Goal: Task Accomplishment & Management: Manage account settings

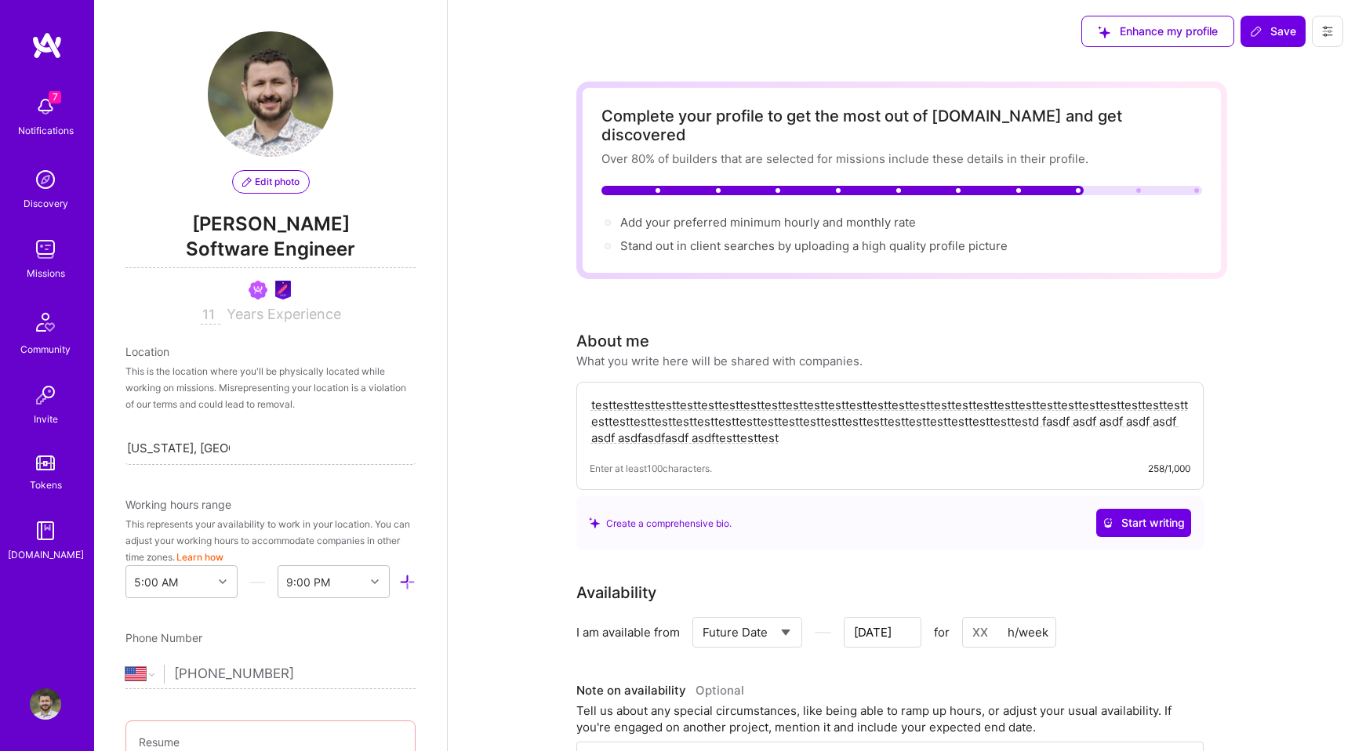
select select "US"
click at [753, 612] on select "Select... Right Now Future Date Not Available" at bounding box center [747, 632] width 90 height 40
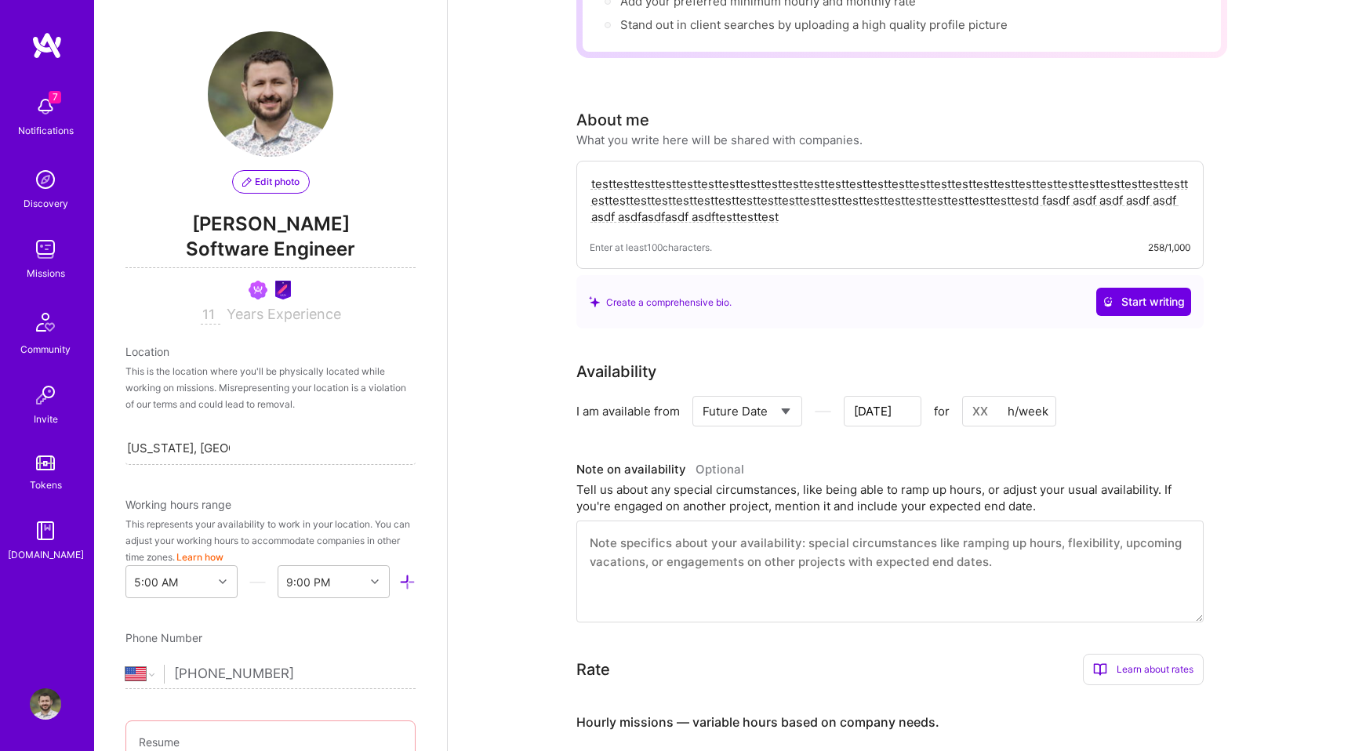
scroll to position [708, 0]
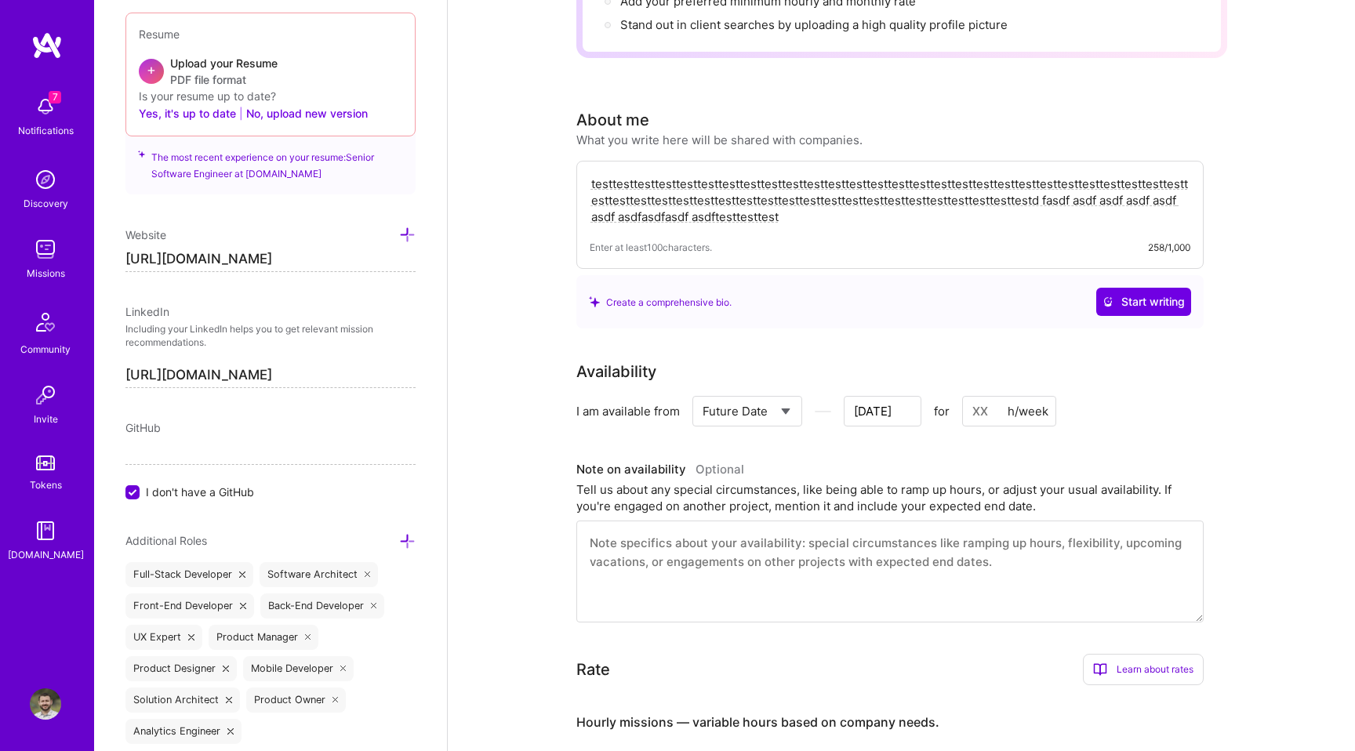
select select "Not Available"
click at [702, 391] on select "Select... Right Now Future Date Not Available" at bounding box center [747, 411] width 90 height 40
select select "1 Month"
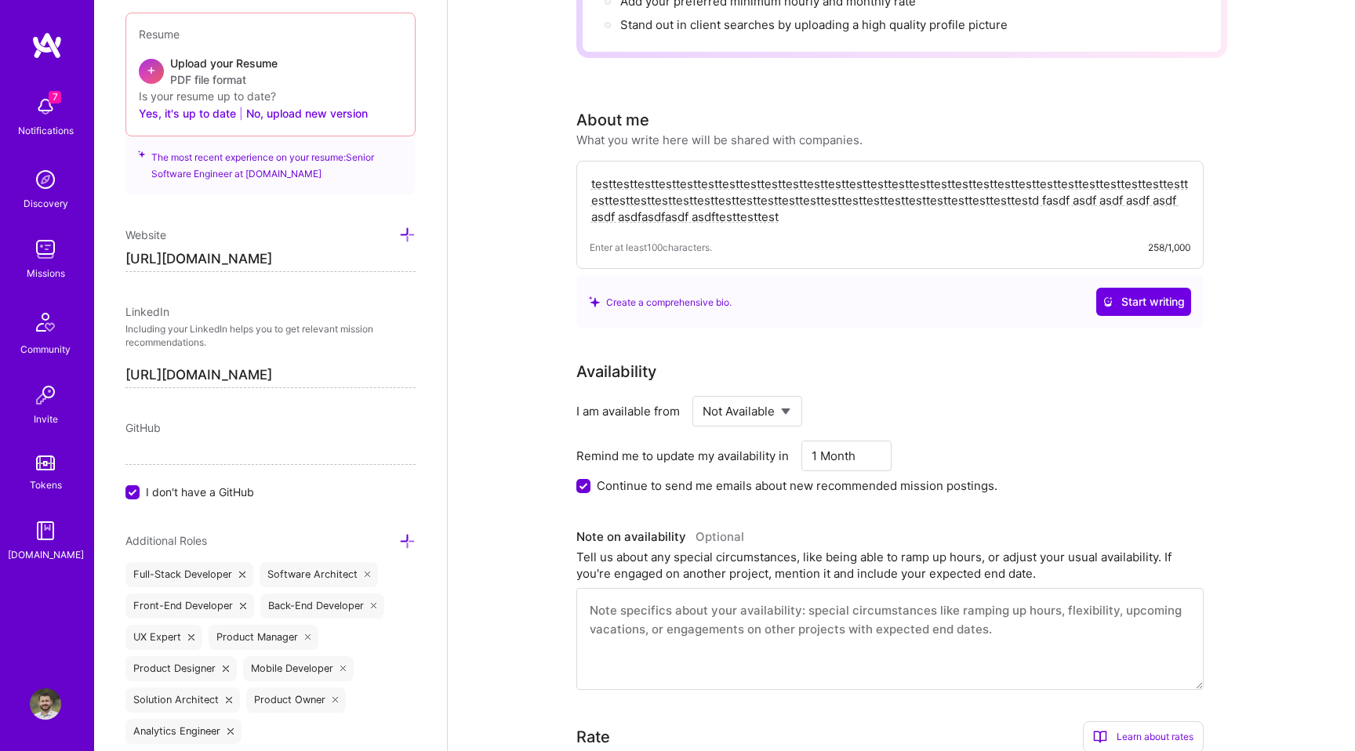
click at [842, 438] on select "Select... 1 Month 3 Months 6 Months" at bounding box center [846, 456] width 71 height 40
click at [811, 436] on select "Select... 1 Month 3 Months 6 Months" at bounding box center [846, 456] width 71 height 40
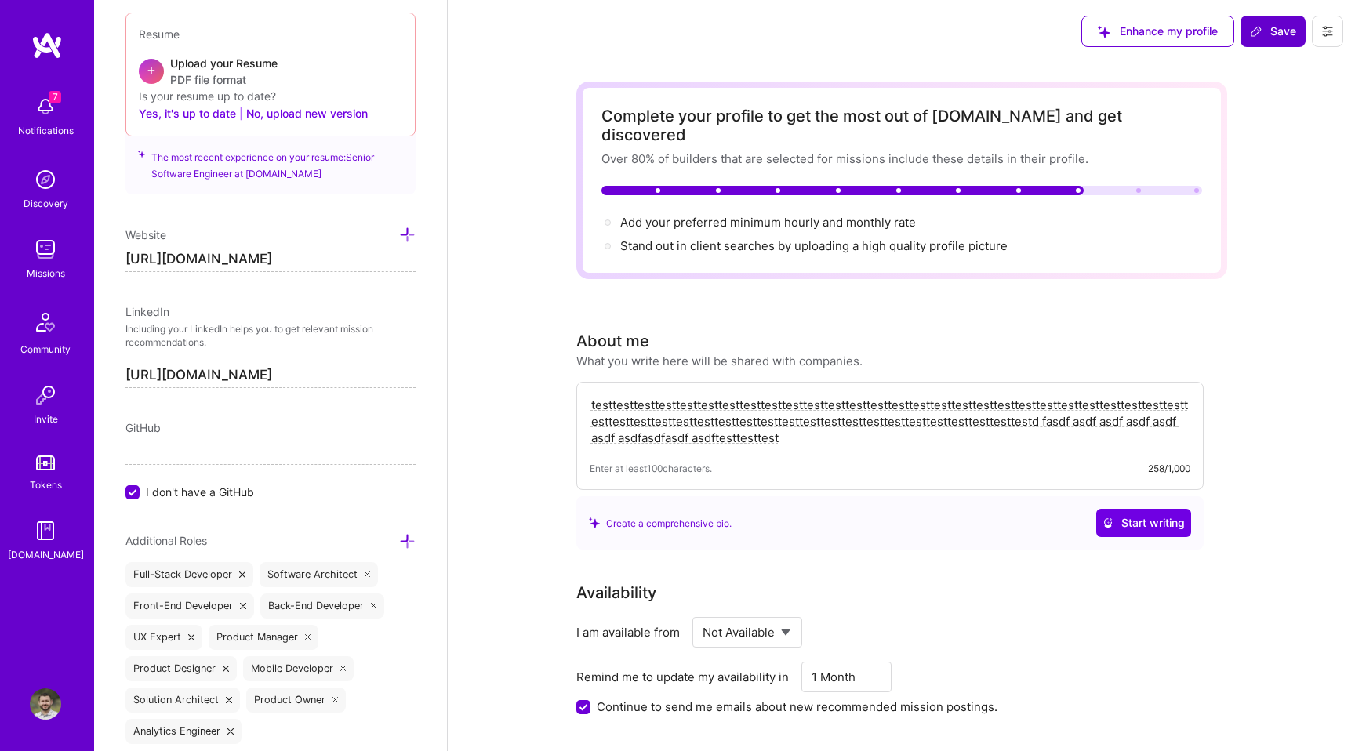
click at [1275, 34] on span "Save" at bounding box center [1273, 32] width 46 height 16
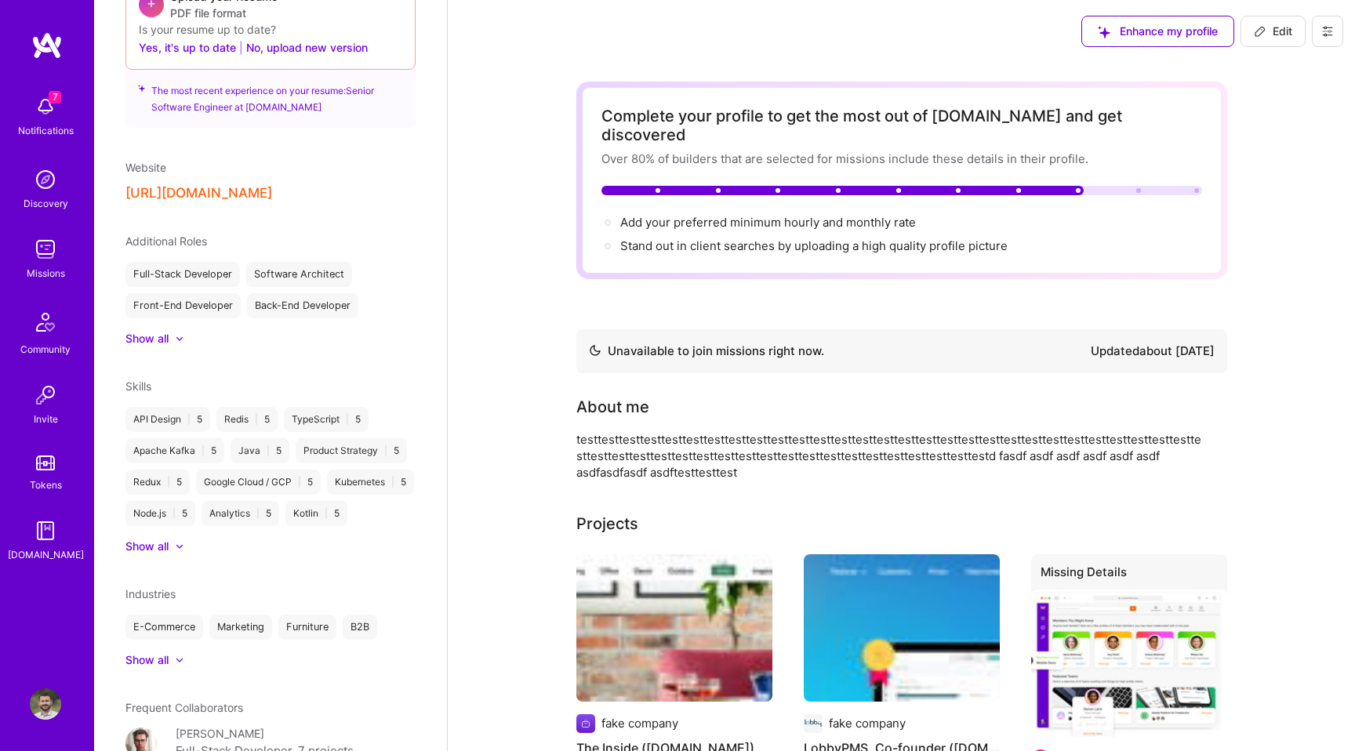
scroll to position [622, 0]
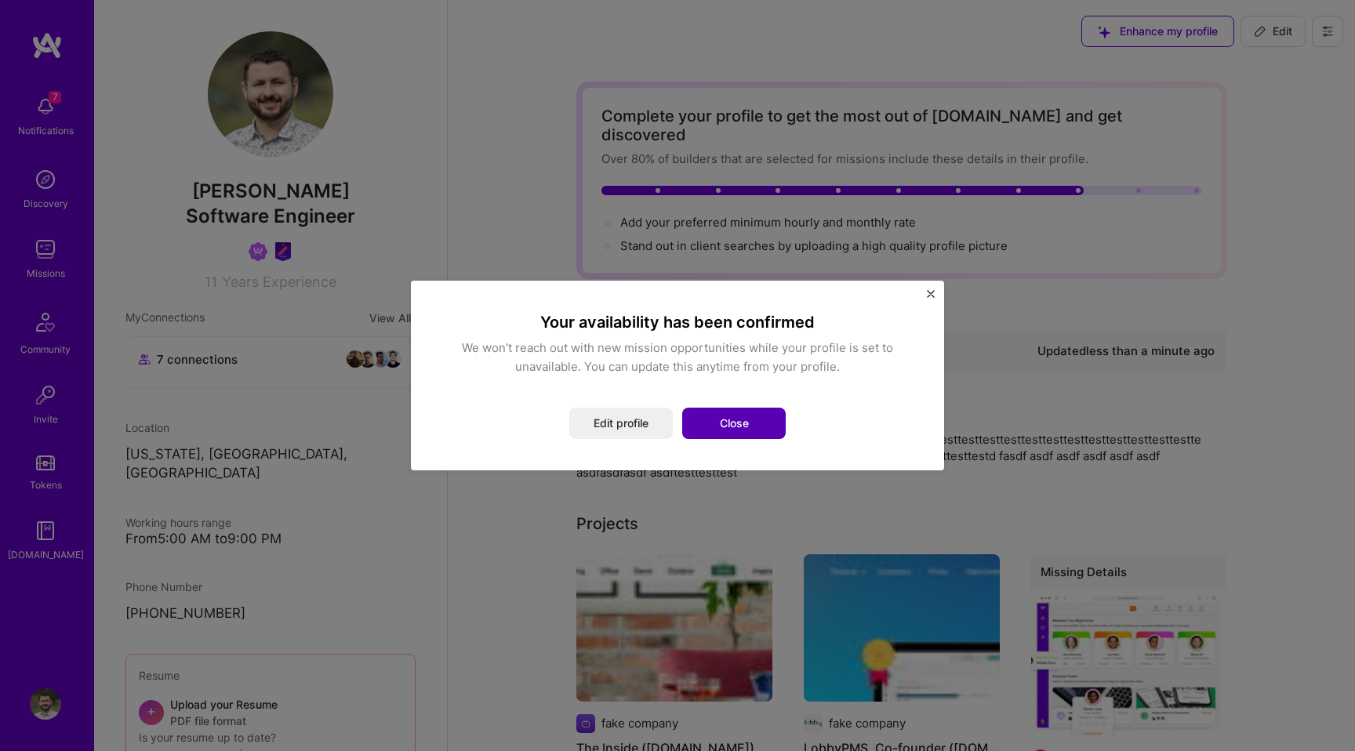
click at [720, 429] on button "Close" at bounding box center [733, 423] width 103 height 31
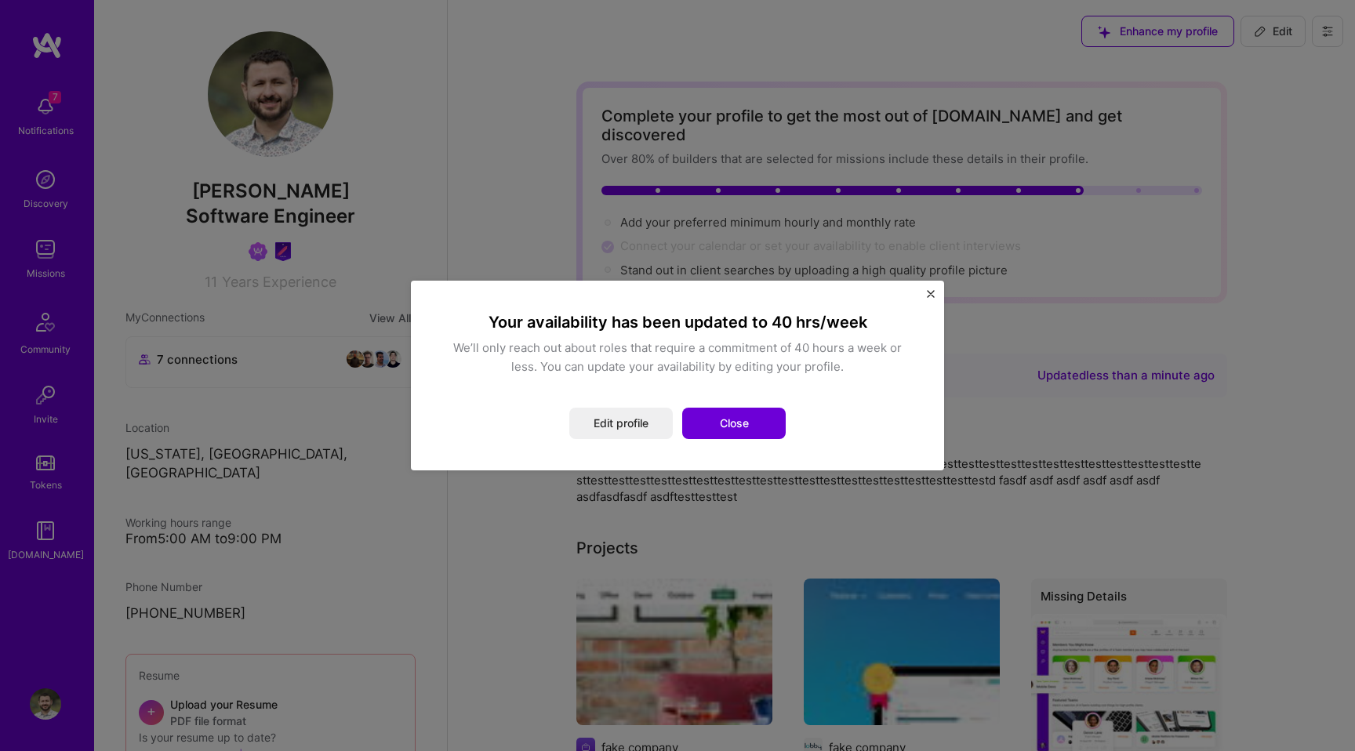
click at [771, 426] on button "Close" at bounding box center [733, 423] width 103 height 31
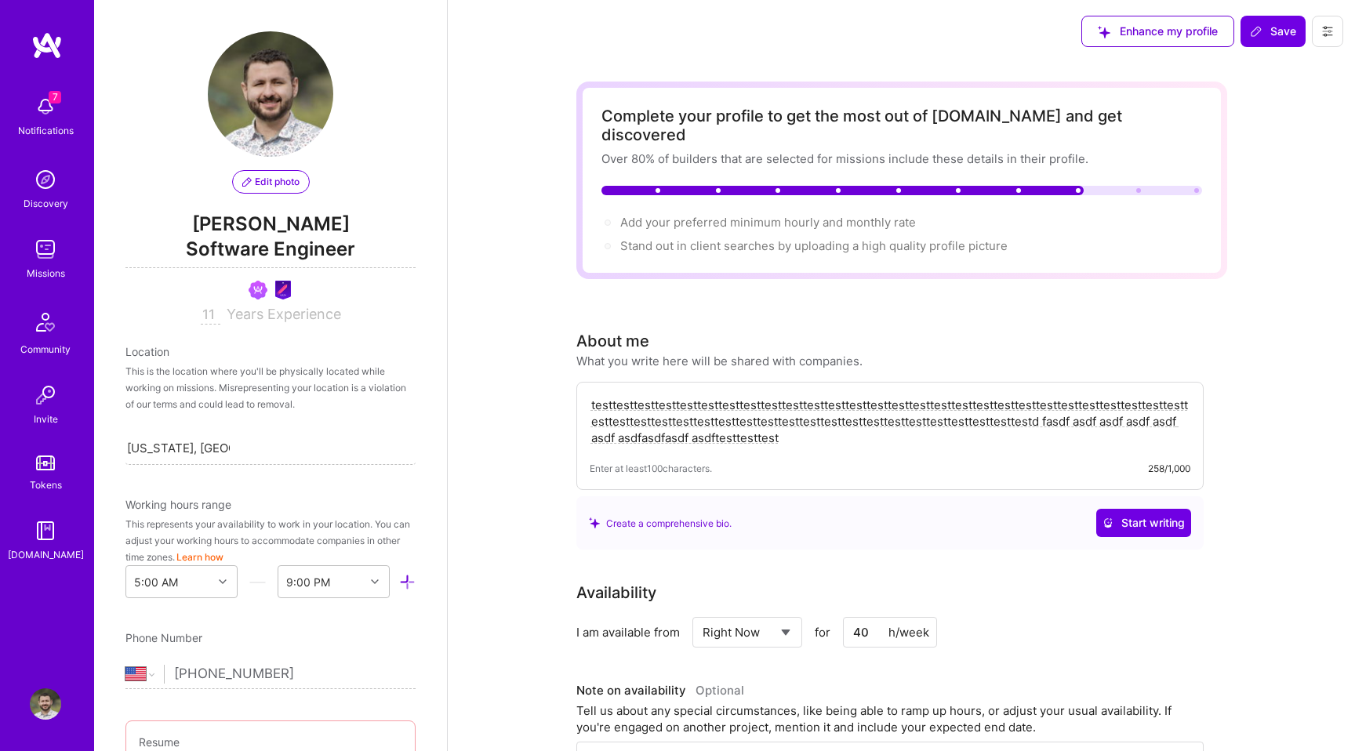
select select "US"
select select "Right Now"
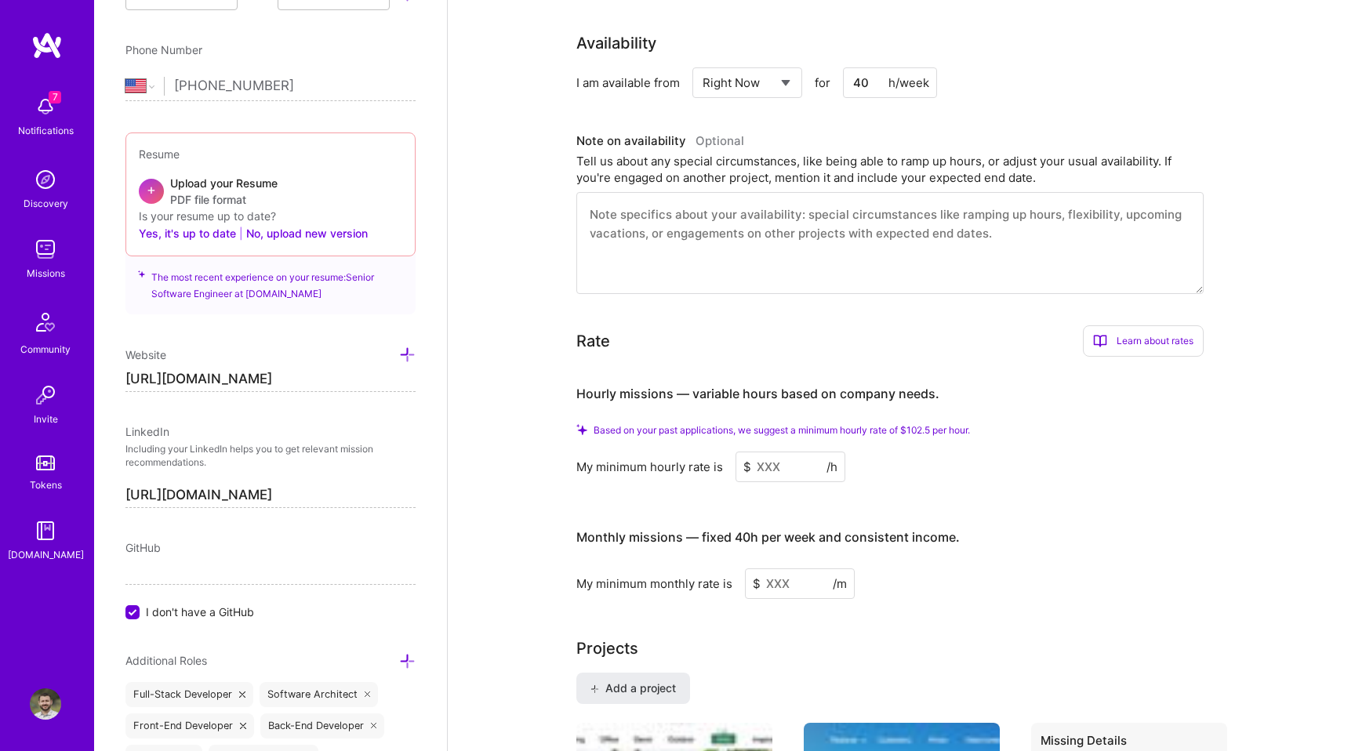
scroll to position [562, 0]
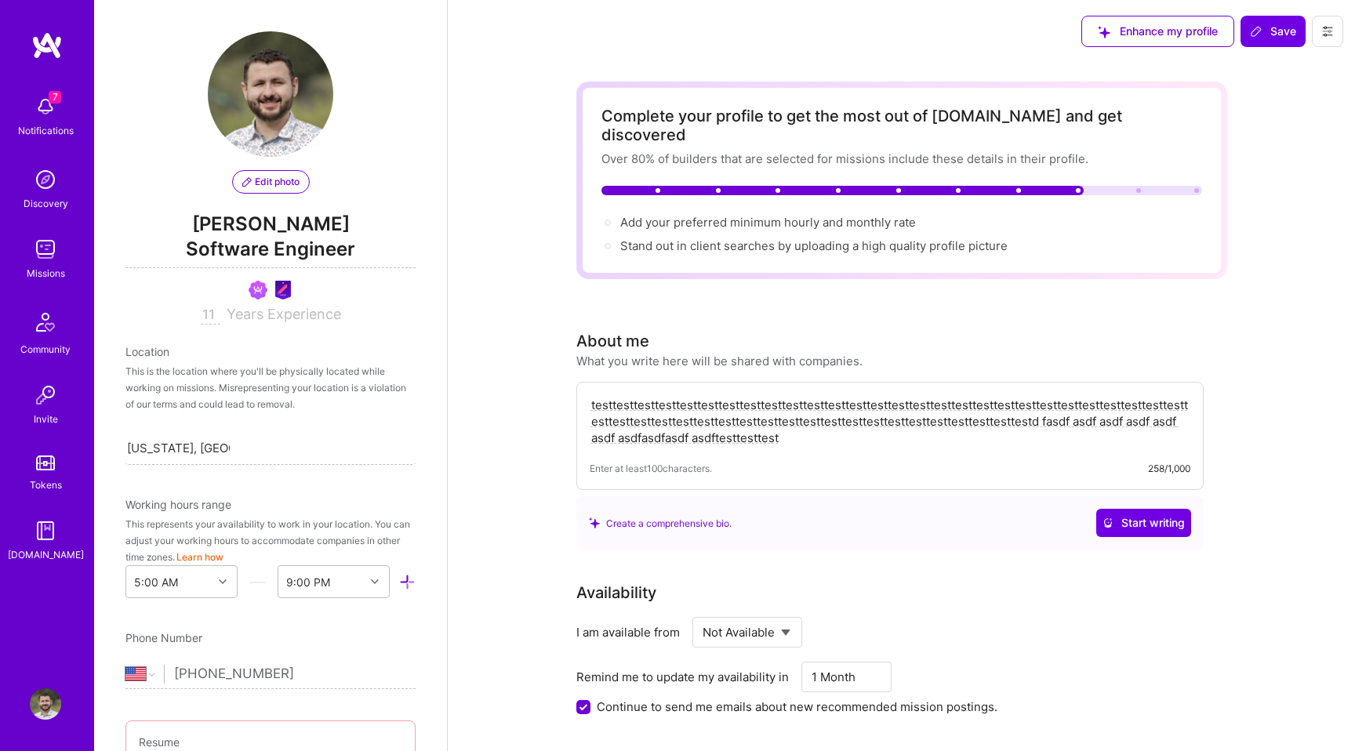
select select "US"
select select "Not Available"
select select "1 Month"
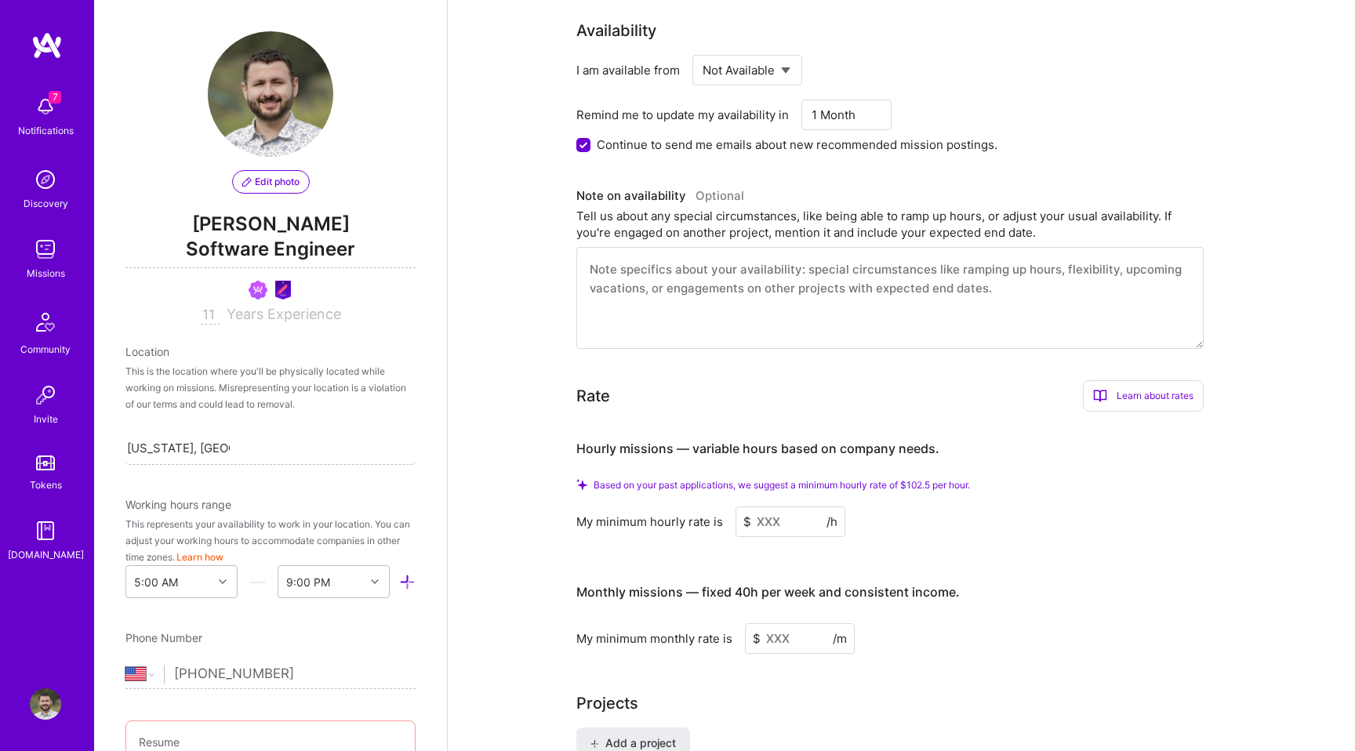
scroll to position [588, 0]
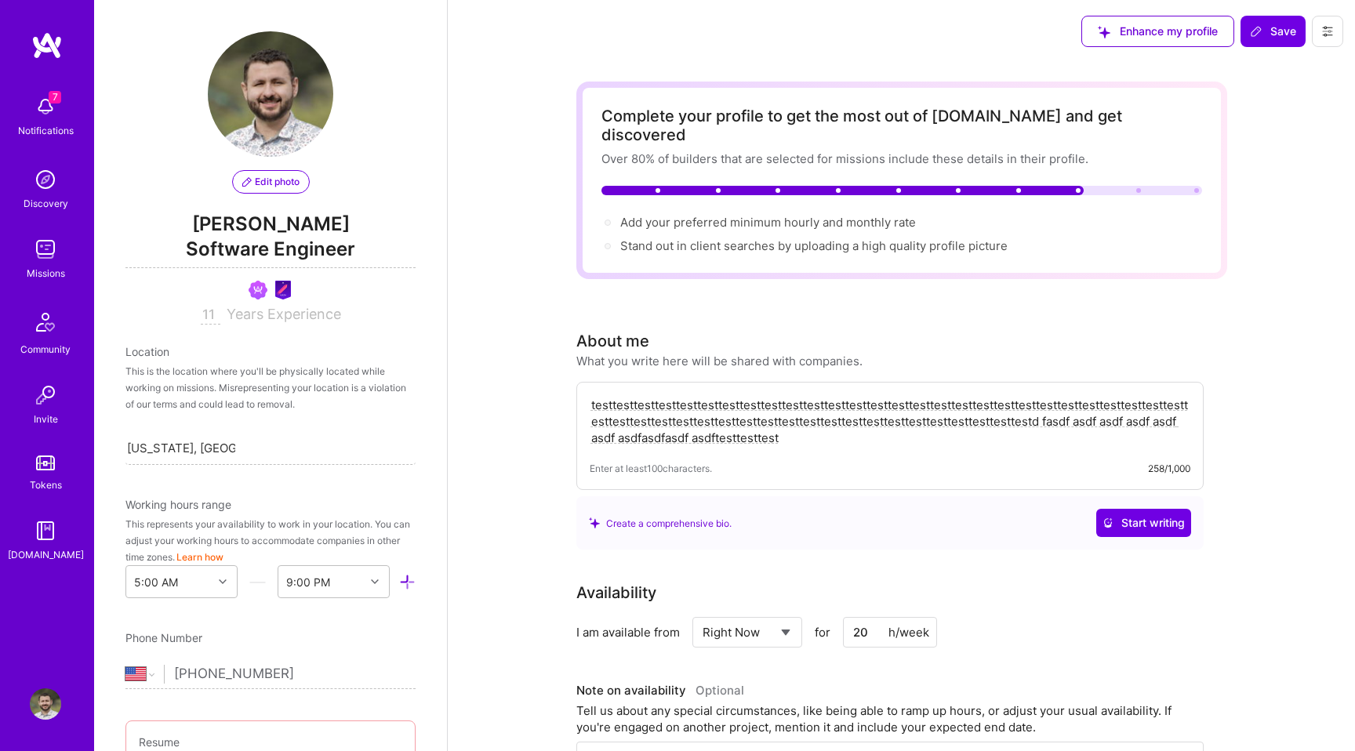
select select "US"
select select "Right Now"
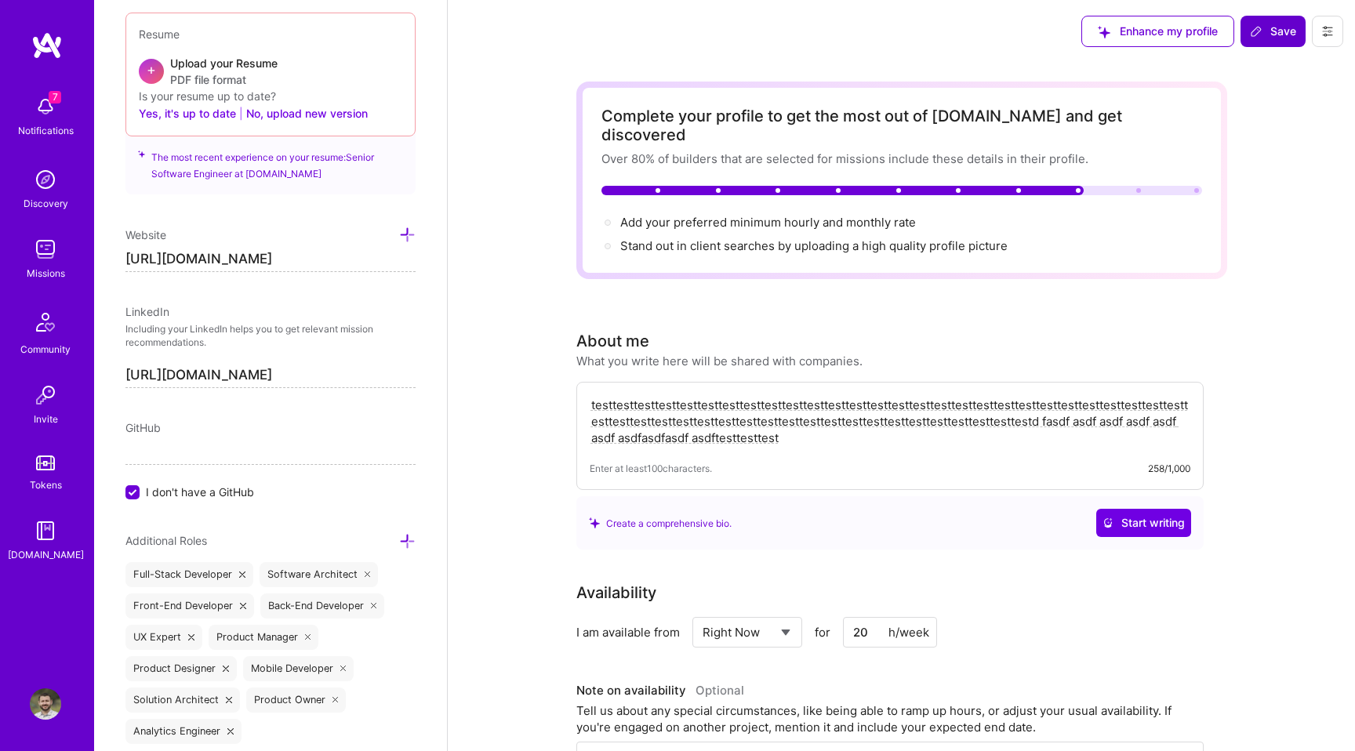
click at [1257, 44] on button "Save" at bounding box center [1272, 31] width 65 height 31
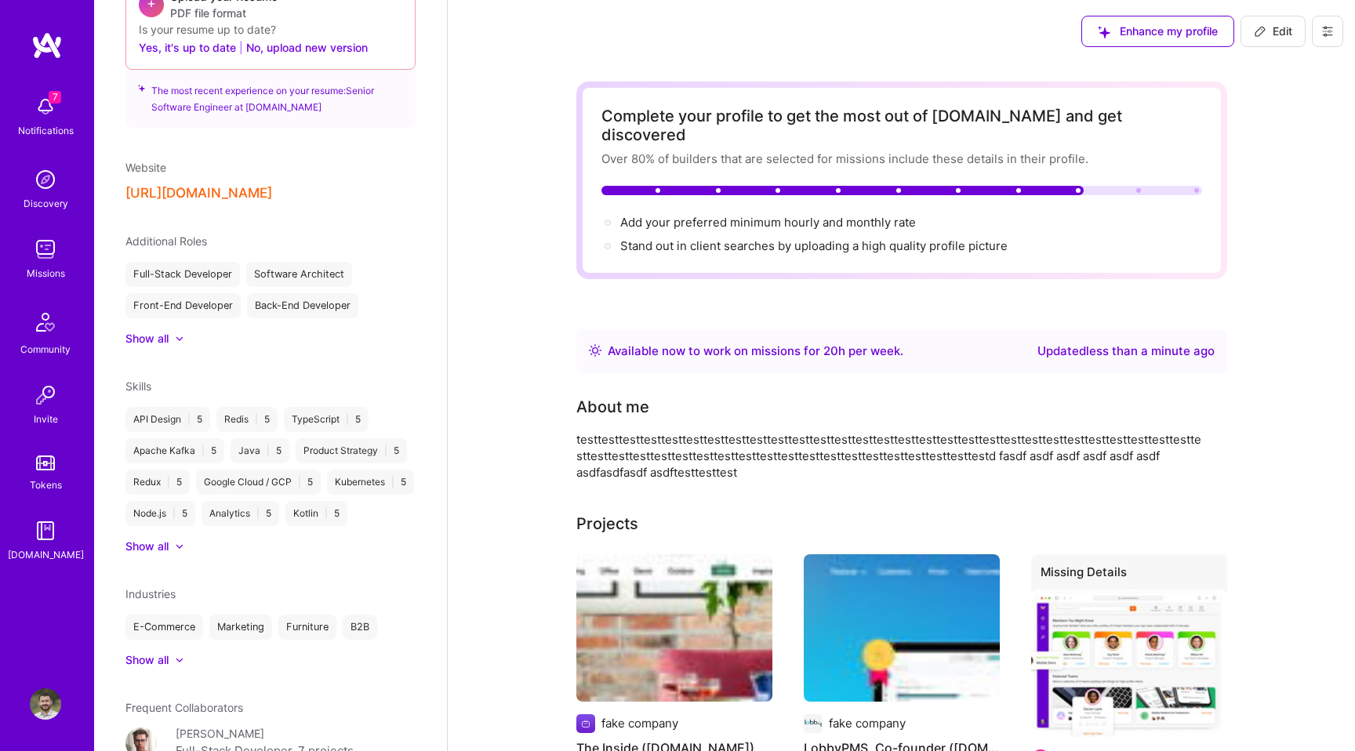
scroll to position [622, 0]
